Goal: Task Accomplishment & Management: Manage account settings

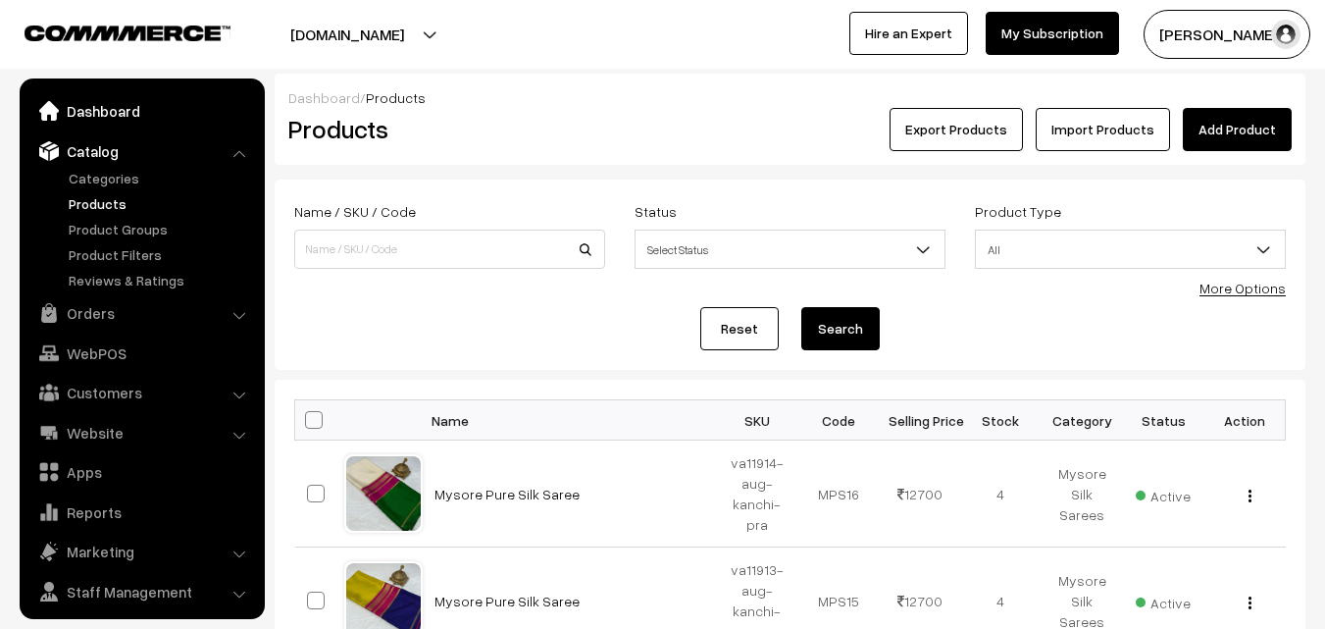
click at [90, 119] on link "Dashboard" at bounding box center [141, 110] width 233 height 35
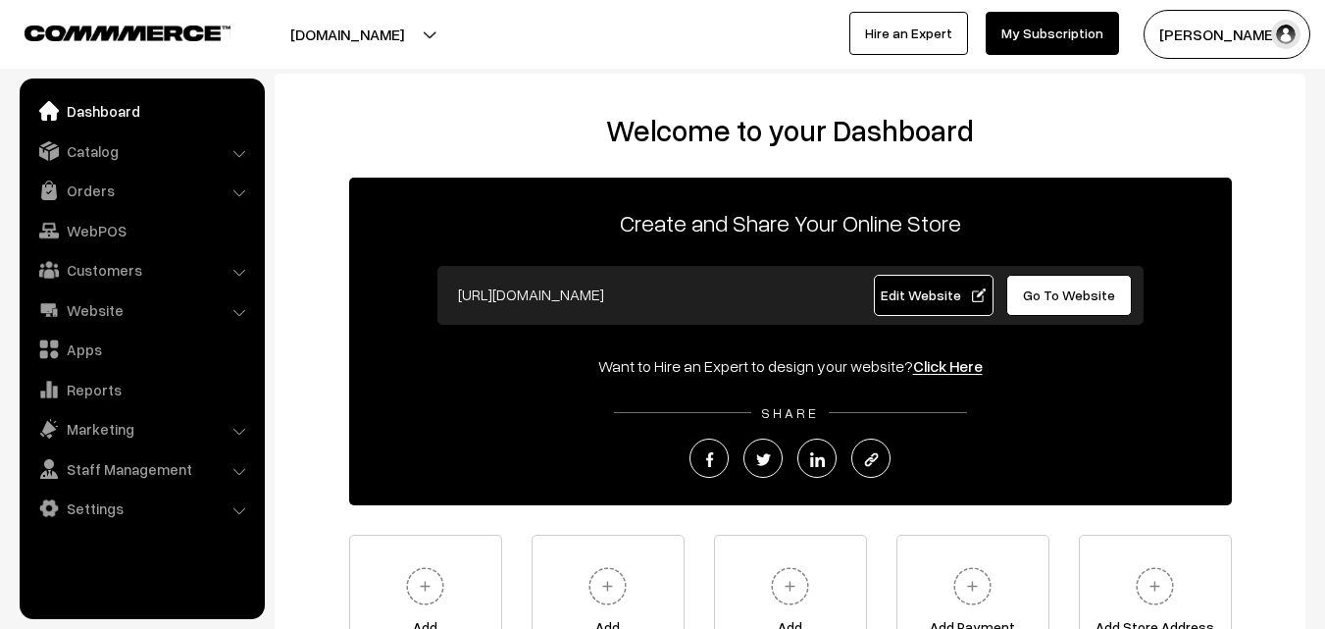
click at [94, 189] on link "Orders" at bounding box center [141, 190] width 233 height 35
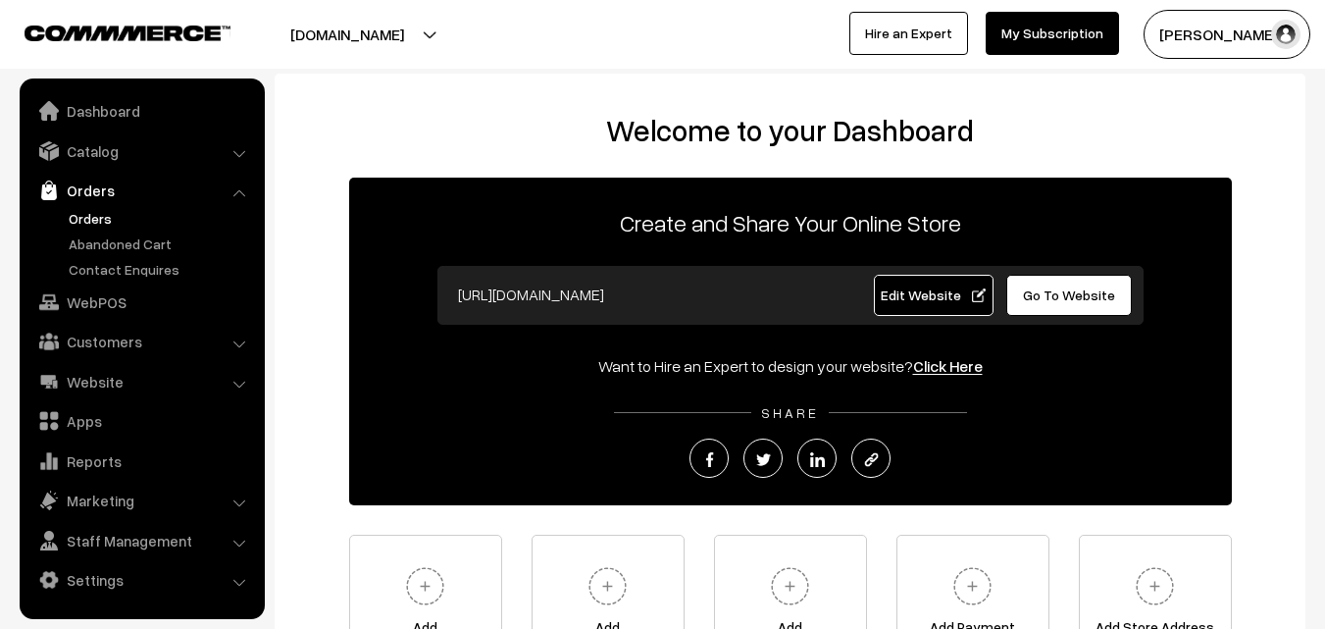
click at [87, 216] on link "Orders" at bounding box center [161, 218] width 194 height 21
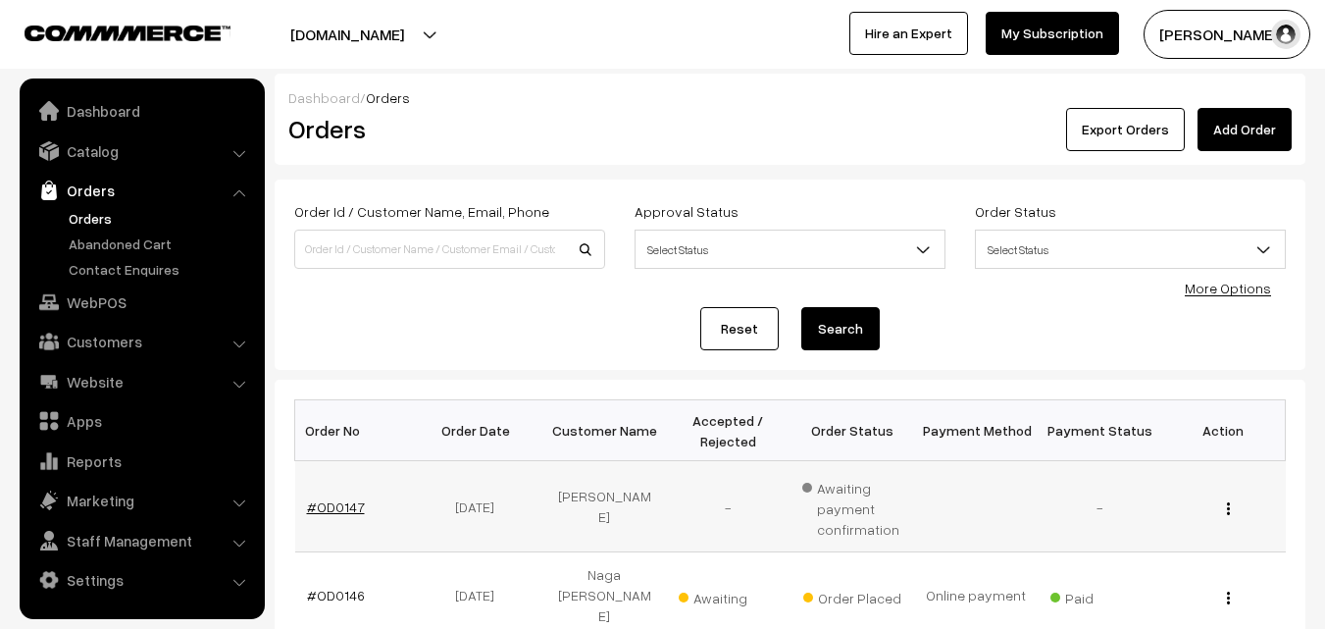
click at [349, 506] on link "#OD0147" at bounding box center [336, 506] width 58 height 17
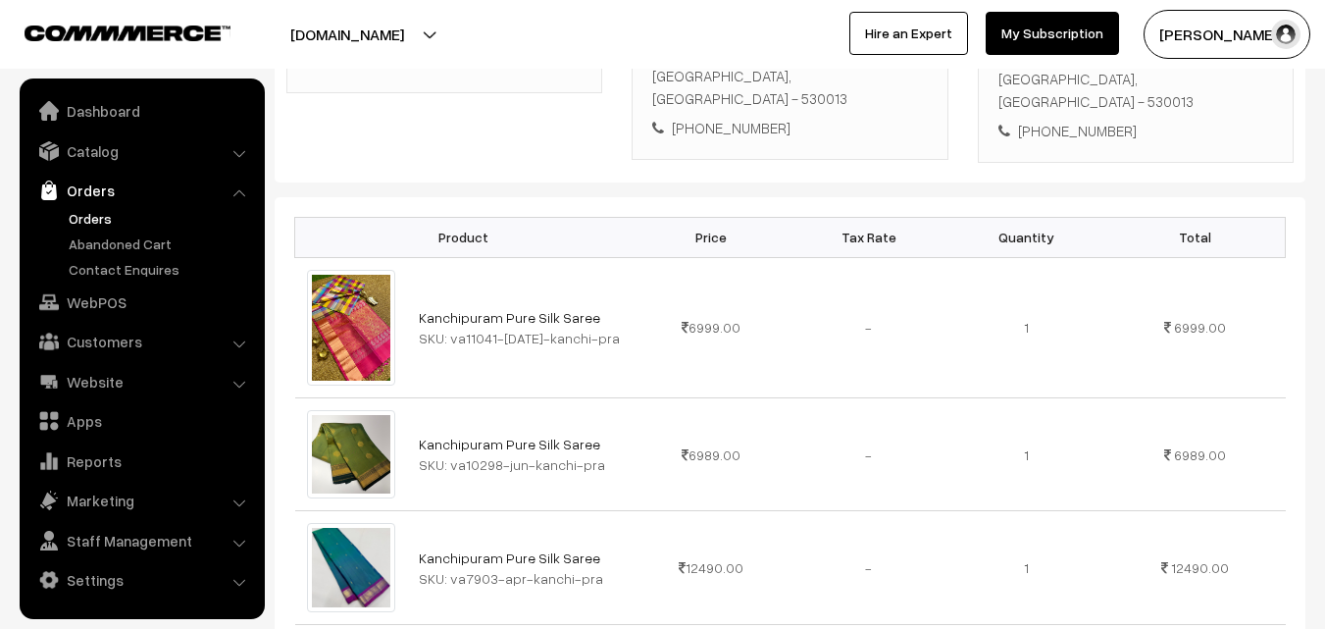
scroll to position [392, 0]
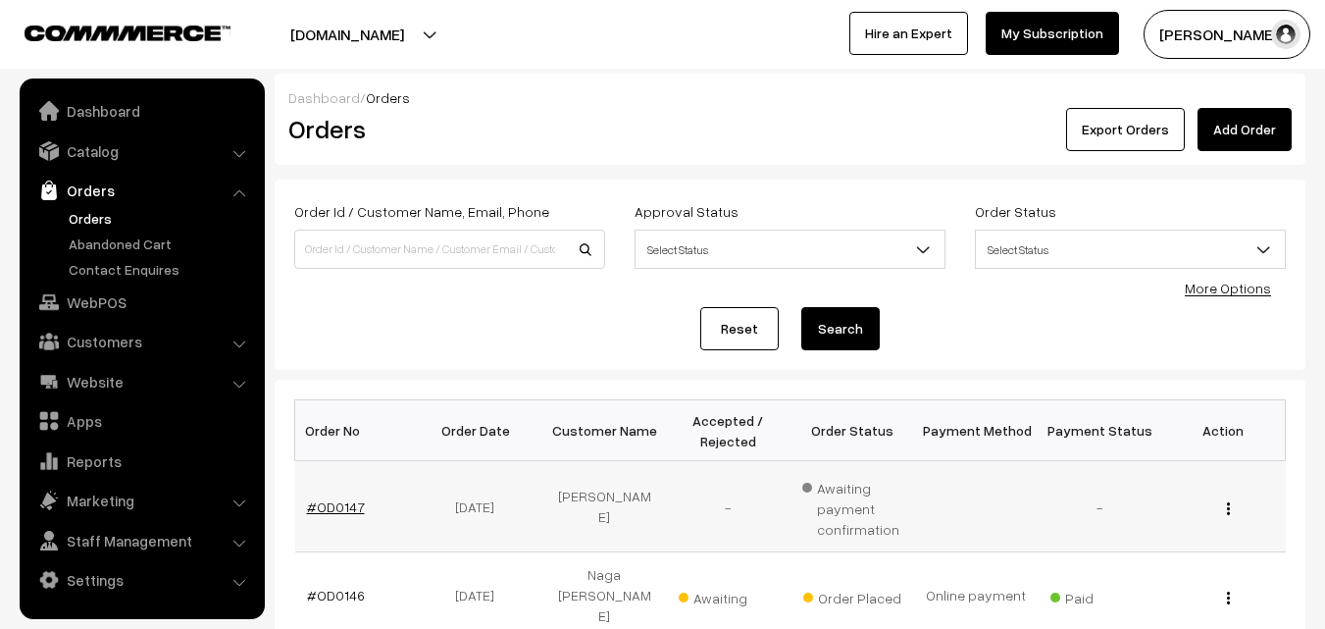
click at [329, 504] on link "#OD0147" at bounding box center [336, 506] width 58 height 17
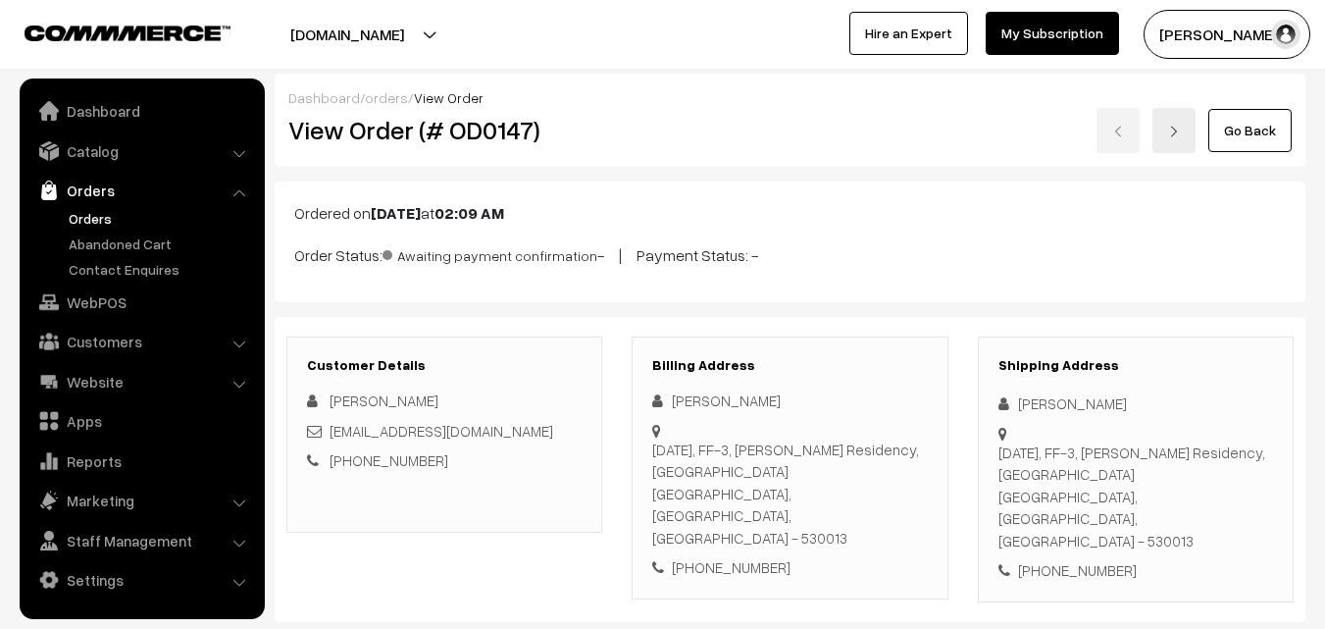
click at [93, 216] on link "Orders" at bounding box center [161, 218] width 194 height 21
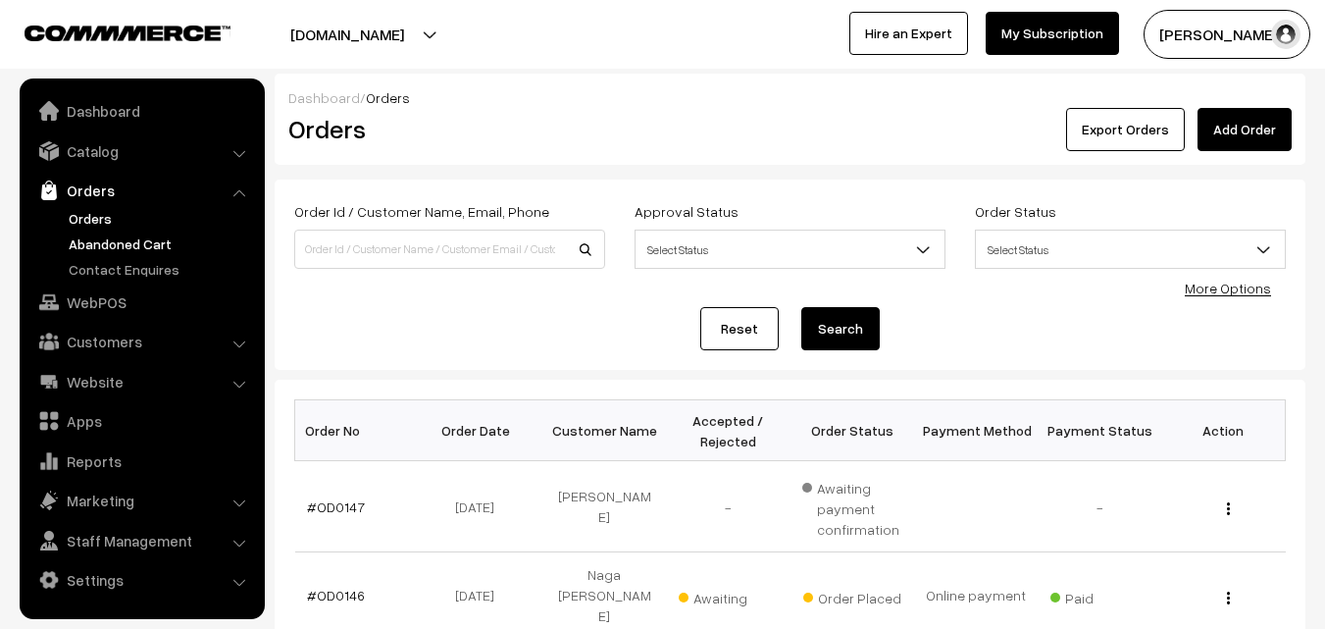
click at [142, 249] on link "Abandoned Cart" at bounding box center [161, 243] width 194 height 21
